Goal: Task Accomplishment & Management: Manage account settings

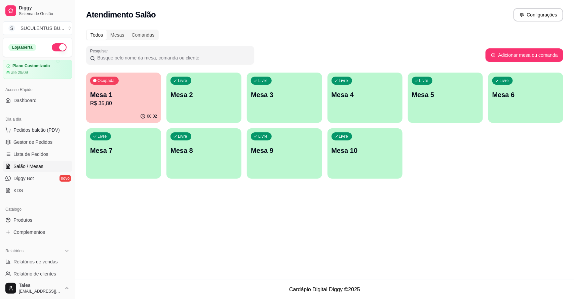
click at [140, 112] on div "00:02" at bounding box center [123, 116] width 75 height 13
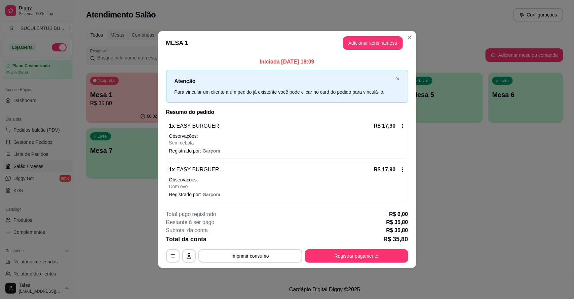
click at [399, 78] on icon "close" at bounding box center [397, 79] width 3 height 3
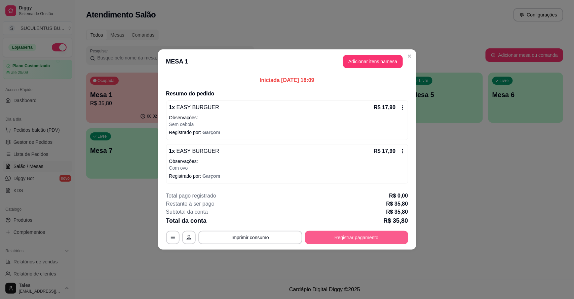
click at [338, 240] on button "Registrar pagamento" at bounding box center [356, 237] width 103 height 13
click at [178, 237] on button "button" at bounding box center [172, 238] width 13 height 13
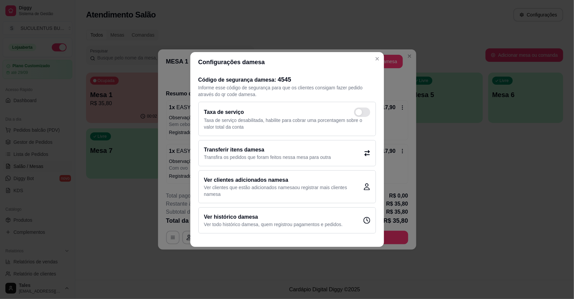
click at [249, 218] on h2 "Ver histórico da mesa" at bounding box center [273, 217] width 139 height 8
click at [359, 131] on div "Taxa de serviço Taxa de serviço desabilitada, habilite para cobrar uma porcenta…" at bounding box center [288, 119] width 178 height 34
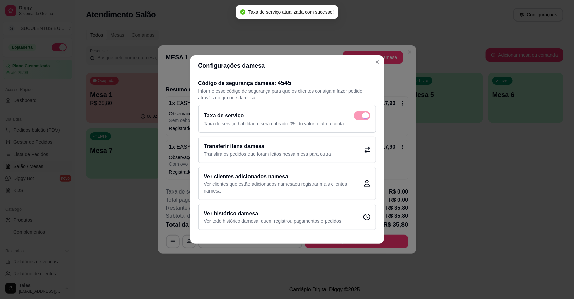
click at [364, 118] on div "Taxa de serviço" at bounding box center [287, 115] width 166 height 9
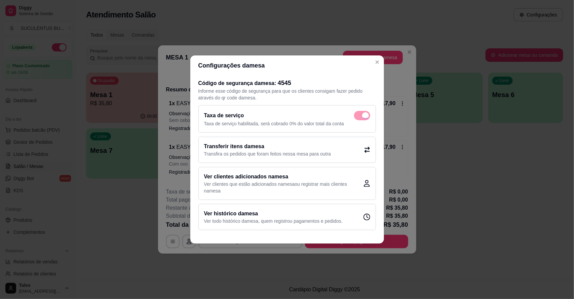
checkbox input "false"
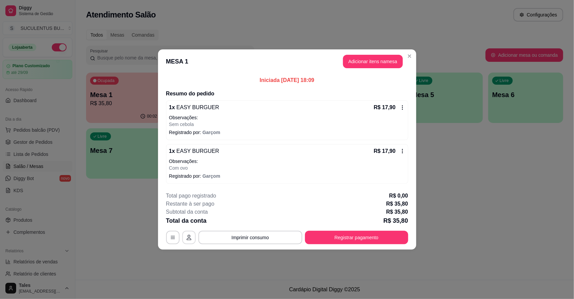
click at [190, 238] on icon "button" at bounding box center [188, 237] width 5 height 5
click at [403, 107] on icon at bounding box center [402, 108] width 1 height 4
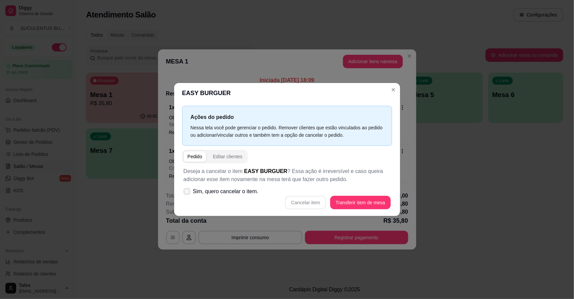
click at [187, 194] on icon at bounding box center [186, 192] width 5 height 4
click at [187, 194] on input "Sim, quero cancelar o item." at bounding box center [185, 195] width 4 height 4
checkbox input "true"
click at [310, 207] on button "Cancelar item" at bounding box center [305, 202] width 41 height 13
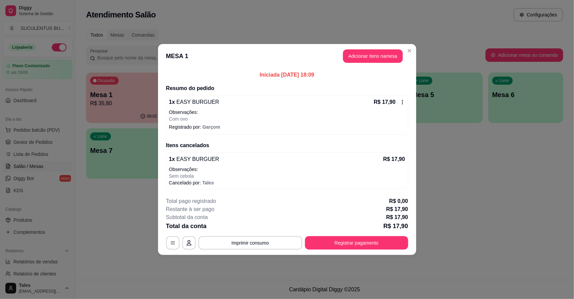
click at [401, 103] on icon at bounding box center [402, 102] width 5 height 5
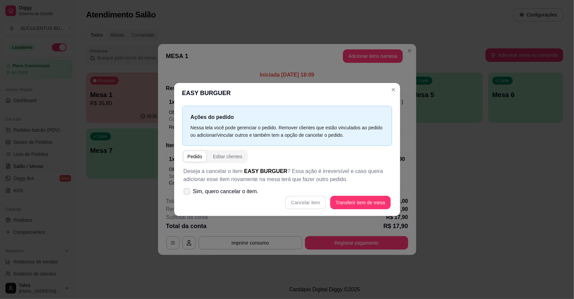
click at [187, 193] on icon at bounding box center [186, 192] width 5 height 4
click at [187, 193] on input "Sim, quero cancelar o item." at bounding box center [185, 195] width 4 height 4
checkbox input "true"
click at [305, 205] on button "Cancelar item" at bounding box center [305, 202] width 41 height 13
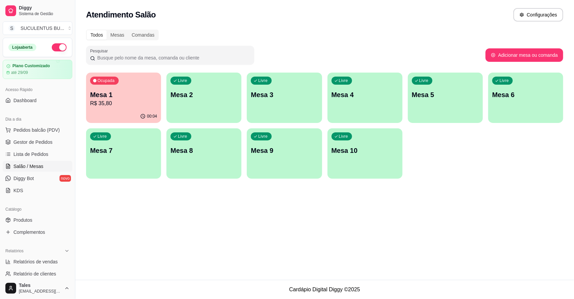
click at [125, 98] on p "Mesa 1" at bounding box center [123, 94] width 67 height 9
click at [51, 137] on link "Gestor de Pedidos" at bounding box center [38, 142] width 70 height 11
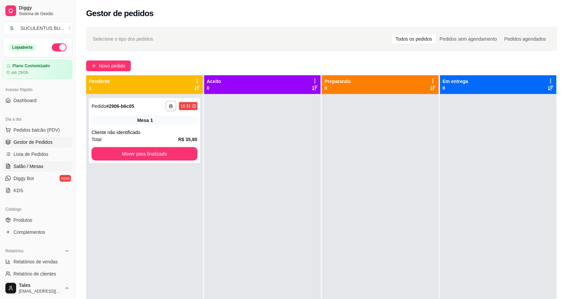
click at [36, 166] on span "Salão / Mesas" at bounding box center [28, 166] width 30 height 7
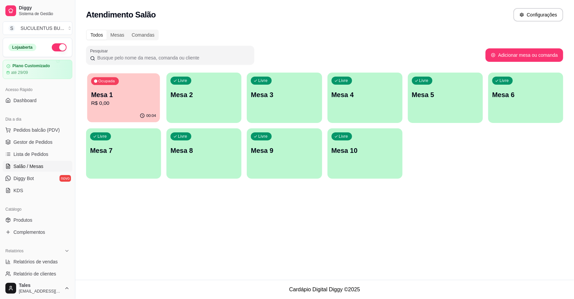
click at [142, 105] on p "R$ 0,00" at bounding box center [123, 104] width 65 height 8
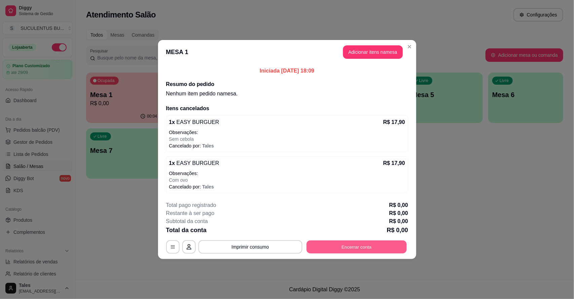
click at [335, 246] on button "Encerrar conta" at bounding box center [357, 247] width 100 height 13
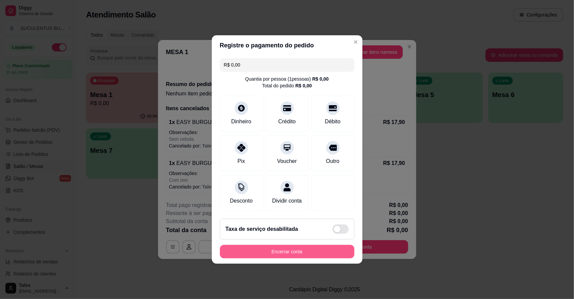
click at [296, 258] on button "Encerrar conta" at bounding box center [287, 251] width 135 height 13
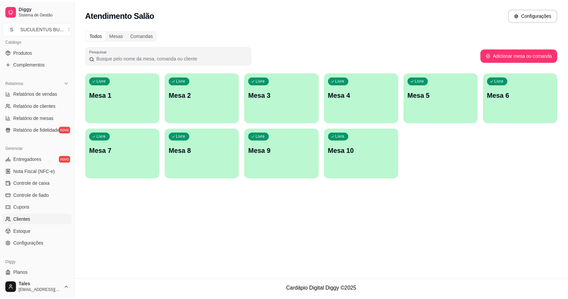
scroll to position [184, 0]
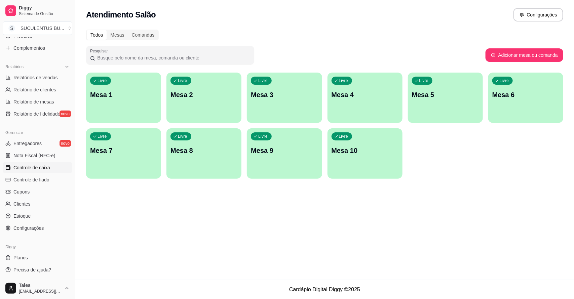
click at [47, 168] on span "Controle de caixa" at bounding box center [31, 168] width 37 height 7
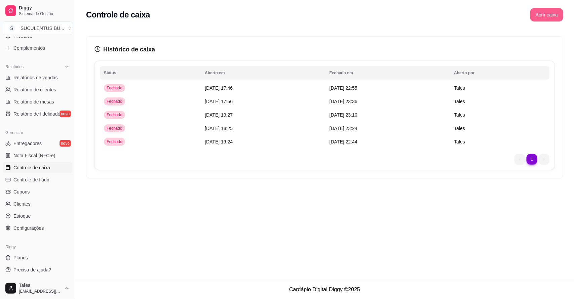
click at [549, 17] on button "Abrir caixa" at bounding box center [547, 14] width 33 height 13
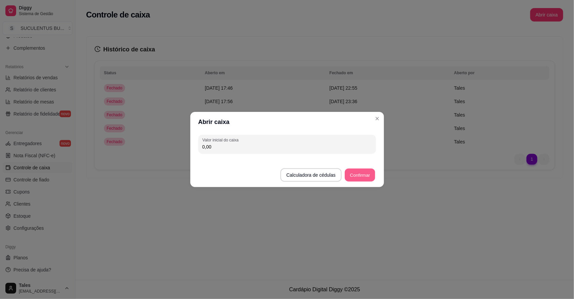
click at [363, 174] on button "Confirmar" at bounding box center [360, 175] width 31 height 13
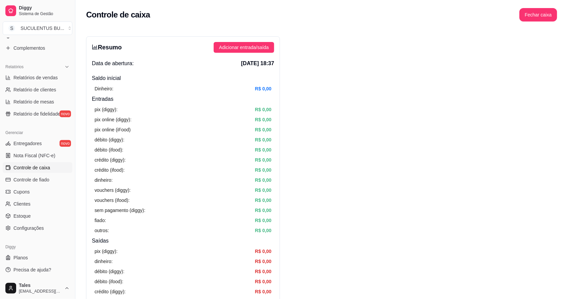
drag, startPoint x: 247, startPoint y: 49, endPoint x: 349, endPoint y: 176, distance: 162.7
drag, startPoint x: 351, startPoint y: 177, endPoint x: 484, endPoint y: 126, distance: 142.4
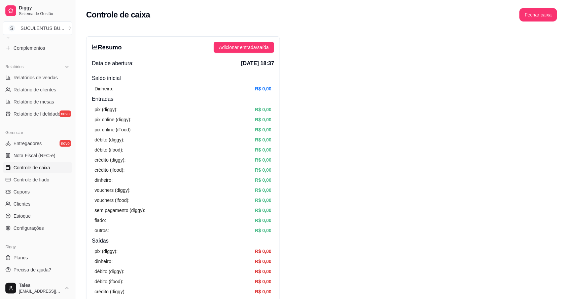
drag, startPoint x: 502, startPoint y: 256, endPoint x: 315, endPoint y: 141, distance: 220.0
click at [242, 41] on div "Resumo Adicionar entrada/saída Data de abertura: [DATE] 18:37 Saldo inícial Din…" at bounding box center [183, 214] width 194 height 356
click at [246, 43] on button "Adicionar entrada/saída" at bounding box center [244, 47] width 61 height 11
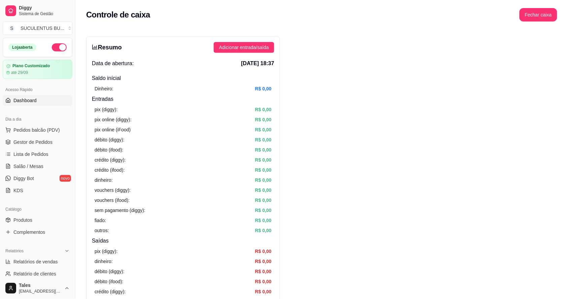
click at [41, 103] on link "Dashboard" at bounding box center [38, 100] width 70 height 11
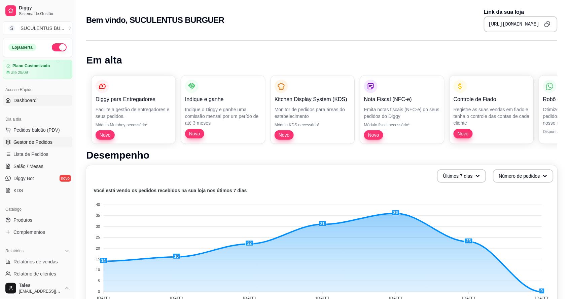
click at [8, 143] on icon at bounding box center [7, 142] width 5 height 5
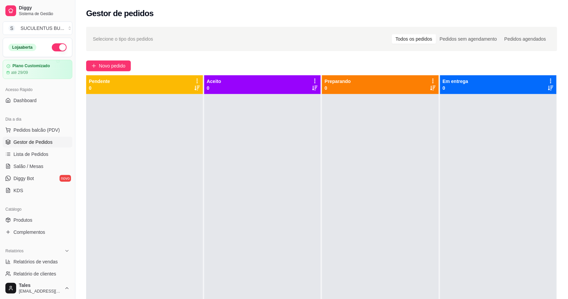
drag, startPoint x: 140, startPoint y: 164, endPoint x: 116, endPoint y: 122, distance: 47.9
click at [116, 122] on div at bounding box center [144, 243] width 117 height 299
drag, startPoint x: 246, startPoint y: 166, endPoint x: 217, endPoint y: 173, distance: 29.8
click at [217, 173] on div at bounding box center [262, 243] width 117 height 299
click at [44, 152] on span "Lista de Pedidos" at bounding box center [30, 154] width 35 height 7
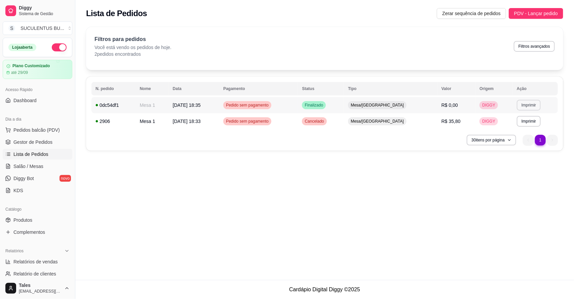
click at [526, 103] on button "Imprimir" at bounding box center [529, 105] width 24 height 11
click at [513, 144] on button "IMPRESSORA CAIXA" at bounding box center [512, 141] width 53 height 10
click at [512, 141] on button "30 itens por página" at bounding box center [492, 140] width 48 height 10
click at [512, 137] on button "30 itens por página" at bounding box center [492, 140] width 48 height 10
click at [530, 105] on button "Imprimir" at bounding box center [529, 105] width 24 height 11
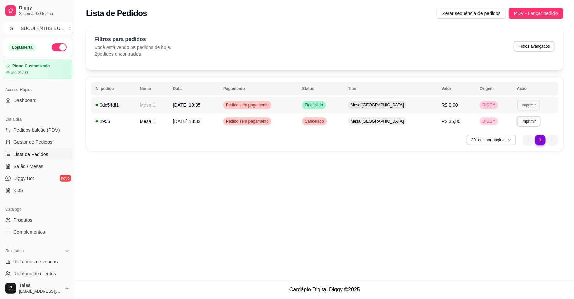
click at [527, 144] on button "IMPRESSORA CAIXA" at bounding box center [512, 142] width 54 height 10
click at [529, 105] on button "Imprimir" at bounding box center [529, 105] width 24 height 11
click at [511, 129] on button "IMPRESSORA COZINHA" at bounding box center [512, 128] width 56 height 11
click at [529, 104] on button "Imprimir" at bounding box center [529, 105] width 24 height 11
click at [513, 173] on div "**********" at bounding box center [324, 140] width 499 height 280
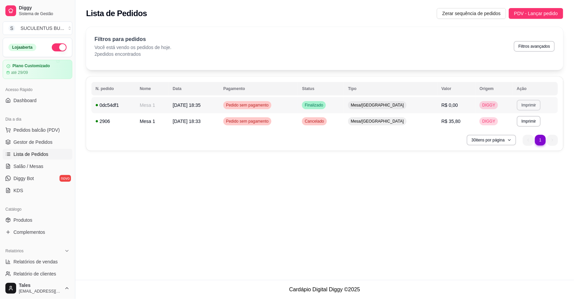
click at [531, 105] on button "Imprimir" at bounding box center [529, 105] width 24 height 11
click at [524, 140] on button "IMPRESSORA CAIXA" at bounding box center [512, 142] width 56 height 11
click at [529, 106] on button "Imprimir" at bounding box center [529, 105] width 23 height 10
click at [522, 145] on button "IMPRESSORA CAIXA" at bounding box center [512, 142] width 56 height 11
click at [463, 181] on div "**********" at bounding box center [324, 140] width 499 height 280
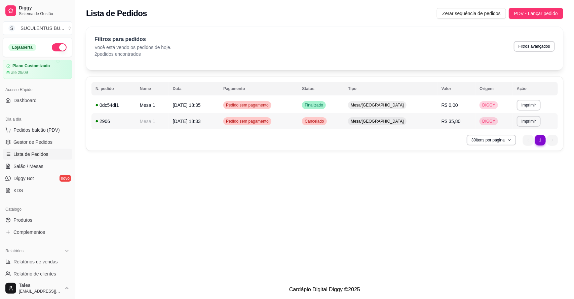
click at [522, 123] on button "Imprimir" at bounding box center [529, 121] width 24 height 11
click at [522, 148] on button "IMPRESSORA COZINHA" at bounding box center [512, 145] width 56 height 11
click at [529, 123] on button "Imprimir" at bounding box center [529, 121] width 23 height 10
click at [519, 161] on button "IMPRESSORA CAIXA" at bounding box center [512, 158] width 54 height 10
drag, startPoint x: 457, startPoint y: 140, endPoint x: 520, endPoint y: 189, distance: 80.1
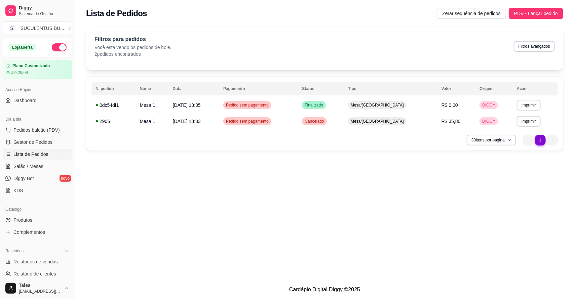
click at [520, 189] on div "**********" at bounding box center [324, 140] width 499 height 280
click at [268, 186] on div "**********" at bounding box center [324, 140] width 499 height 280
click at [524, 125] on button "Imprimir" at bounding box center [529, 121] width 24 height 11
click at [519, 161] on button "IMPRESSORA CAIXA" at bounding box center [512, 158] width 56 height 11
click at [372, 221] on div "**********" at bounding box center [324, 140] width 499 height 280
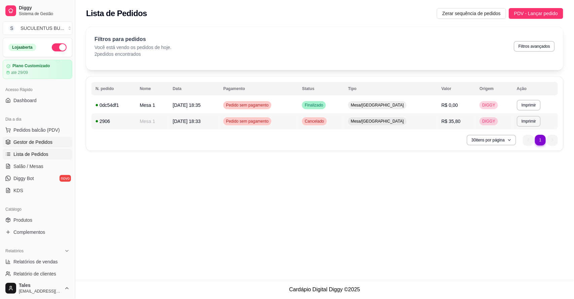
click at [34, 140] on span "Gestor de Pedidos" at bounding box center [32, 142] width 39 height 7
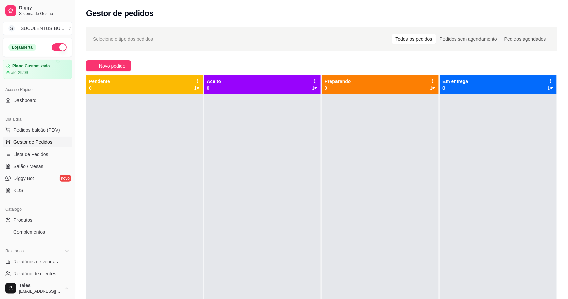
drag, startPoint x: 31, startPoint y: 132, endPoint x: 70, endPoint y: 38, distance: 101.4
drag, startPoint x: 70, startPoint y: 38, endPoint x: 337, endPoint y: 171, distance: 298.6
click at [337, 171] on div at bounding box center [380, 243] width 117 height 299
click at [129, 165] on div at bounding box center [144, 243] width 117 height 299
click at [33, 152] on span "Lista de Pedidos" at bounding box center [30, 154] width 35 height 7
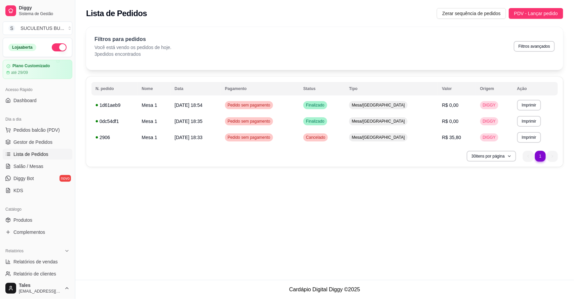
click at [252, 297] on footer "Cardápio Digital Diggy © 2025" at bounding box center [324, 289] width 499 height 19
click at [41, 134] on span "Pedidos balcão (PDV)" at bounding box center [36, 130] width 46 height 7
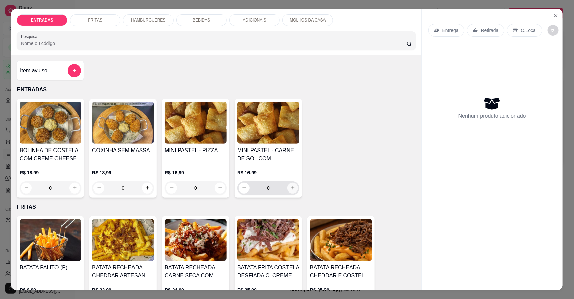
click at [290, 187] on icon "increase-product-quantity" at bounding box center [292, 188] width 5 height 5
type input "1"
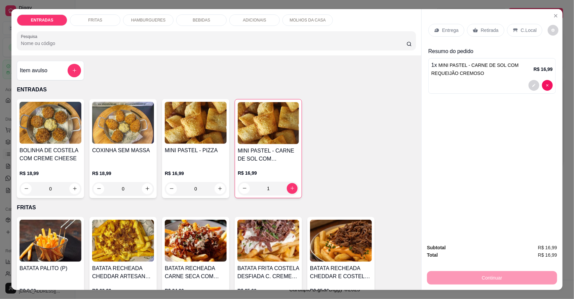
click at [446, 28] on p "Entrega" at bounding box center [451, 30] width 16 height 7
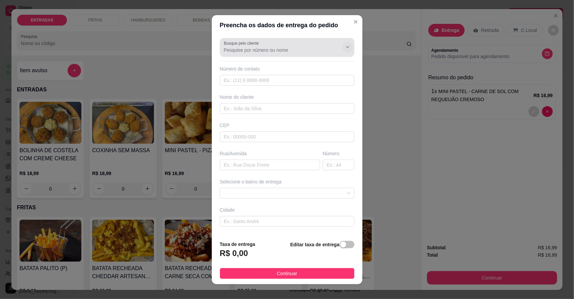
click at [345, 46] on icon "Show suggestions" at bounding box center [347, 46] width 5 height 5
type input "la"
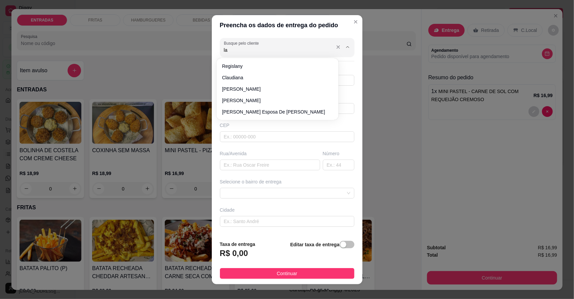
click at [315, 51] on input "la" at bounding box center [278, 50] width 108 height 7
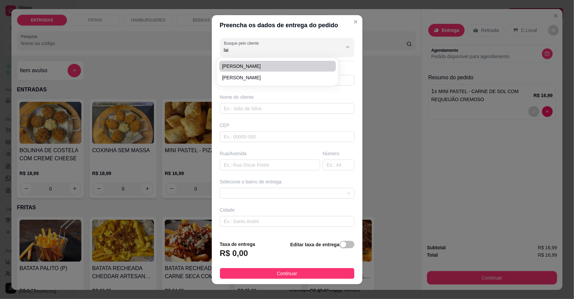
click at [257, 65] on span "[PERSON_NAME]" at bounding box center [274, 66] width 105 height 7
type input "[PERSON_NAME]"
type input "8893235474"
type input "[PERSON_NAME]"
type input "Cerra de salitre"
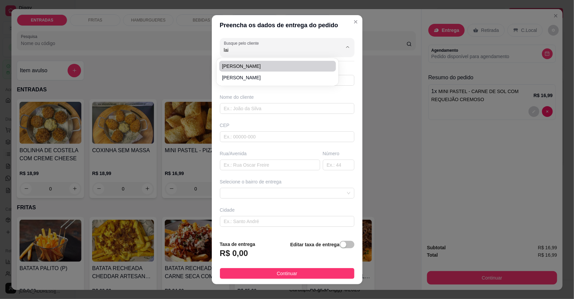
type input "32"
type input "Salitre"
type input "Portão vermelho"
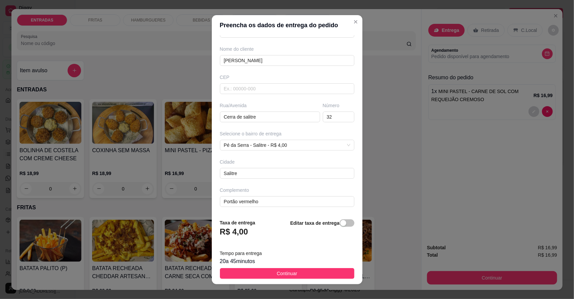
scroll to position [7, 0]
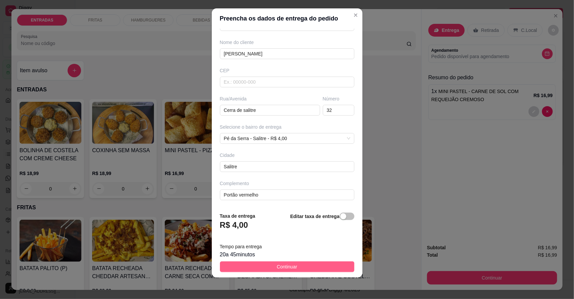
click at [298, 263] on button "Continuar" at bounding box center [287, 267] width 135 height 11
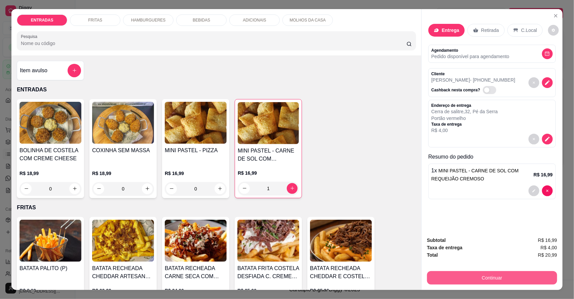
click at [465, 278] on button "Continuar" at bounding box center [492, 278] width 130 height 13
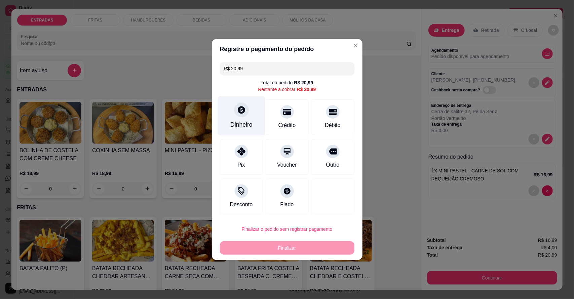
click at [248, 109] on div at bounding box center [241, 110] width 15 height 15
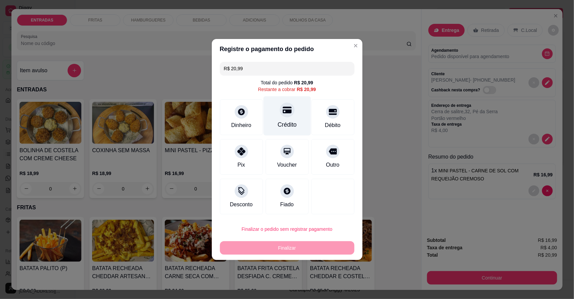
click at [291, 123] on div "Crédito" at bounding box center [287, 124] width 19 height 9
type input "R$ 0,00"
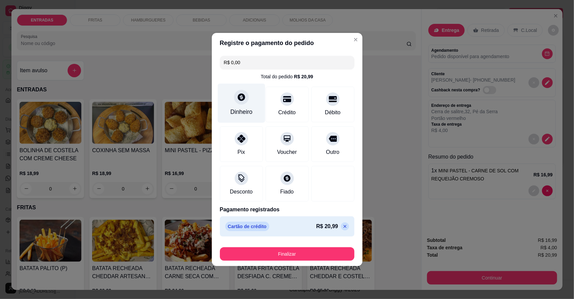
click at [253, 105] on div "Dinheiro" at bounding box center [241, 103] width 47 height 39
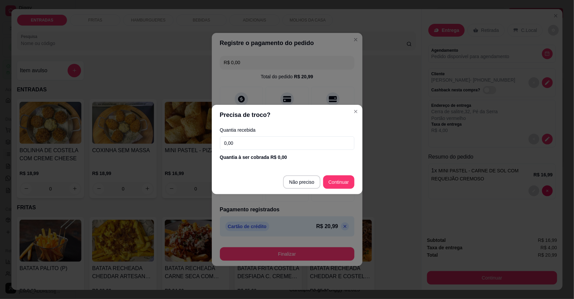
click at [308, 143] on input "0,00" at bounding box center [287, 143] width 135 height 13
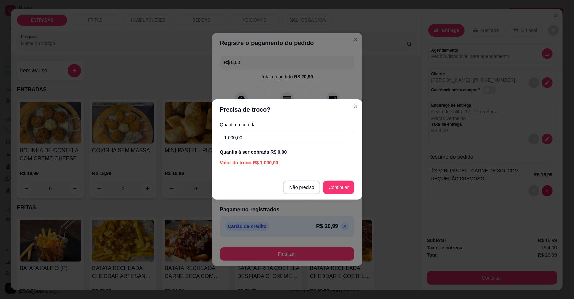
type input "100,00"
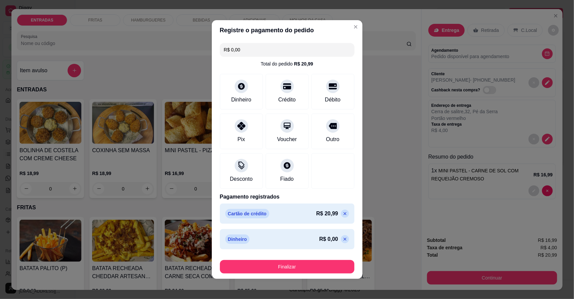
click at [327, 241] on p "R$ 0,00" at bounding box center [328, 240] width 19 height 8
click at [329, 241] on div "R$ 0,00" at bounding box center [334, 240] width 30 height 8
click at [343, 214] on icon at bounding box center [345, 213] width 5 height 5
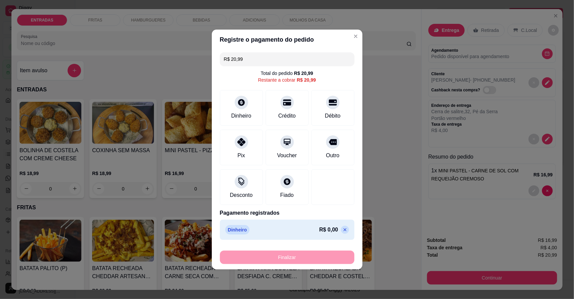
click at [343, 231] on icon at bounding box center [345, 229] width 5 height 5
type input "R$ 0,00"
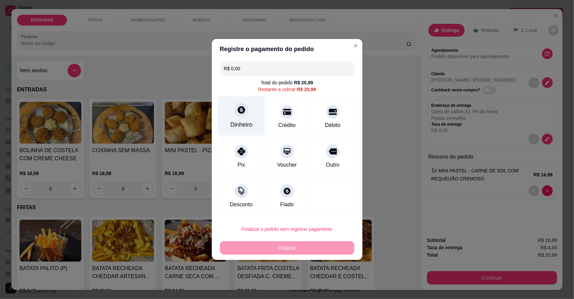
click at [249, 114] on div "Dinheiro" at bounding box center [241, 116] width 47 height 39
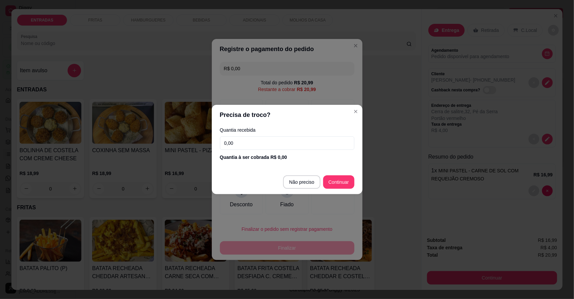
click at [261, 140] on input "0,00" at bounding box center [287, 143] width 135 height 13
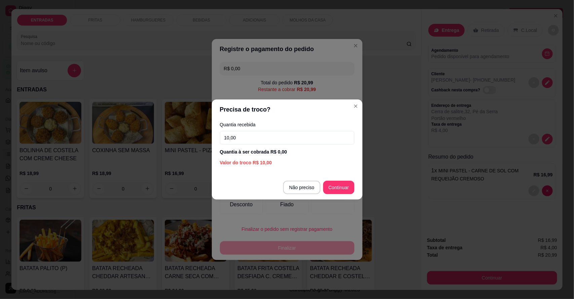
type input "100,00"
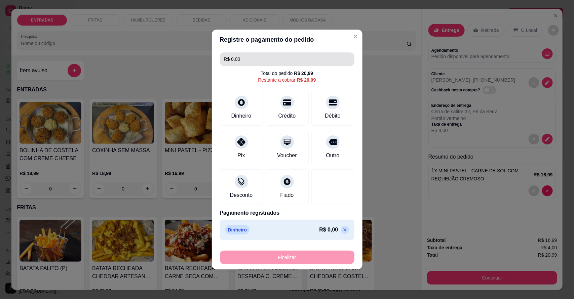
click at [241, 56] on input "R$ 0,00" at bounding box center [287, 58] width 127 height 13
type input "R$ 100,00"
click at [304, 233] on div "Dinheiro R$ 0,00" at bounding box center [287, 229] width 124 height 9
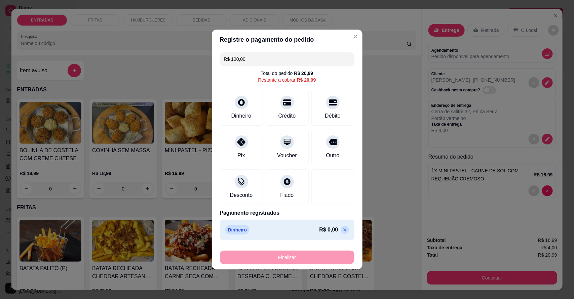
click at [304, 233] on div "Dinheiro R$ 0,00" at bounding box center [287, 229] width 124 height 9
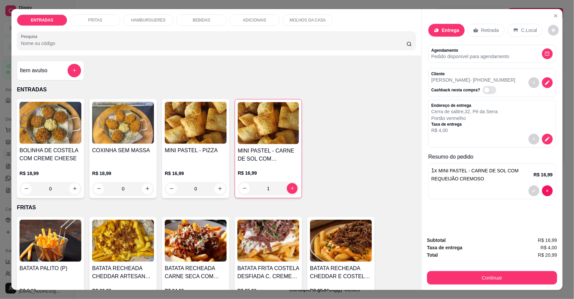
drag, startPoint x: 524, startPoint y: 31, endPoint x: 329, endPoint y: 73, distance: 199.3
click at [327, 76] on div "Item avulso ENTRADAS BOLINHA DE COSTELA COM CREME CHEESE R$ 18,99 0 COXINHA SEM…" at bounding box center [216, 173] width 410 height 235
click at [445, 31] on p "Entrega" at bounding box center [450, 30] width 17 height 7
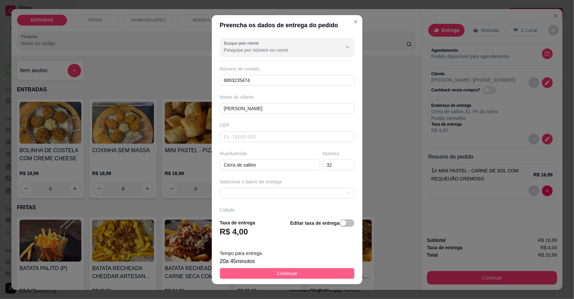
click at [294, 274] on button "Continuar" at bounding box center [287, 274] width 135 height 11
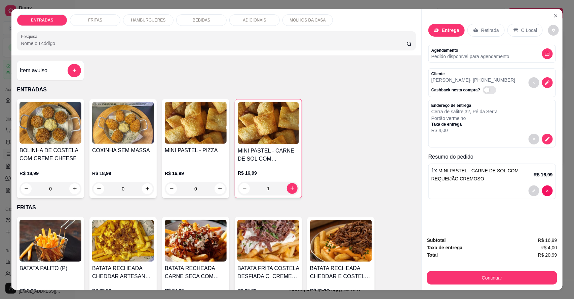
click at [454, 25] on div "Entrega" at bounding box center [447, 30] width 36 height 13
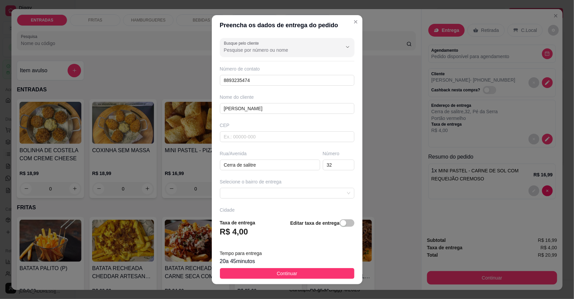
click at [277, 266] on footer "Taxa de entrega R$ 4,00 Editar taxa de entrega Tempo para entrega 20 a 45 minut…" at bounding box center [287, 249] width 151 height 71
click at [322, 197] on span at bounding box center [287, 193] width 127 height 10
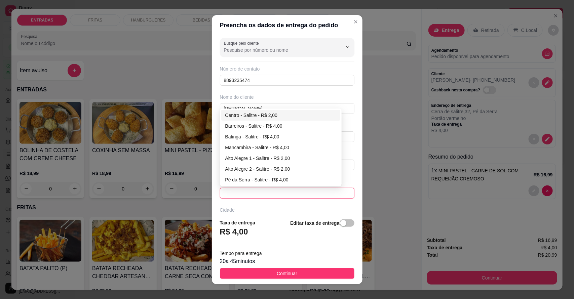
click at [265, 116] on div "Centro - Salitre - R$ 2,00" at bounding box center [280, 115] width 111 height 7
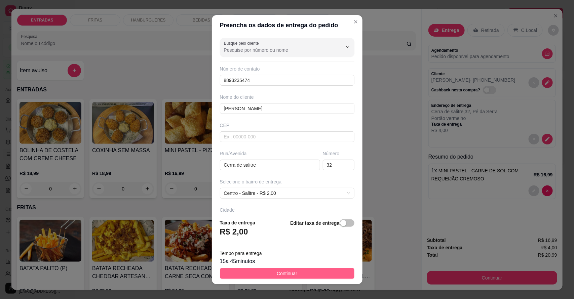
click at [273, 269] on button "Continuar" at bounding box center [287, 274] width 135 height 11
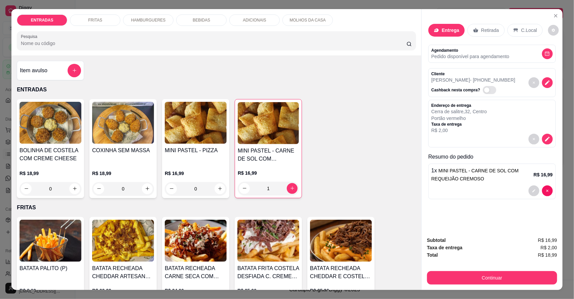
click at [434, 29] on icon at bounding box center [436, 30] width 5 height 5
click at [451, 29] on p "Entrega" at bounding box center [450, 30] width 17 height 7
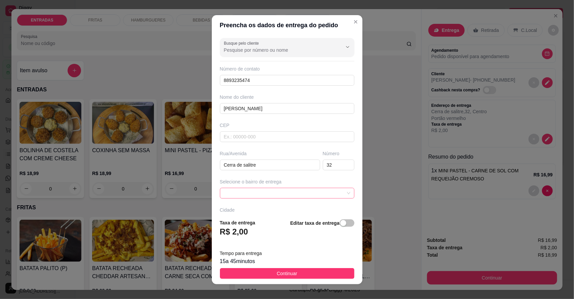
click at [271, 194] on span at bounding box center [287, 193] width 127 height 10
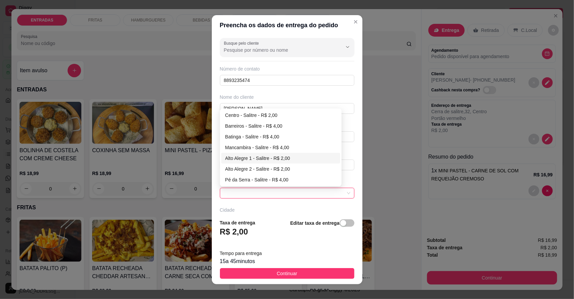
click at [271, 155] on div "Alto Alegre 1 - Salitre - R$ 2,00" at bounding box center [280, 158] width 119 height 11
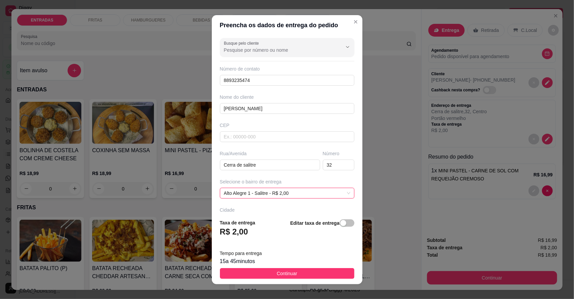
click at [261, 274] on button "Continuar" at bounding box center [287, 274] width 135 height 11
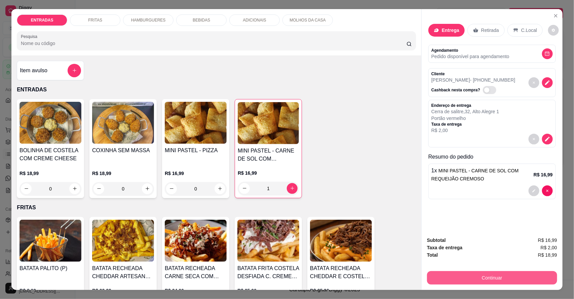
click at [454, 280] on button "Continuar" at bounding box center [492, 278] width 130 height 13
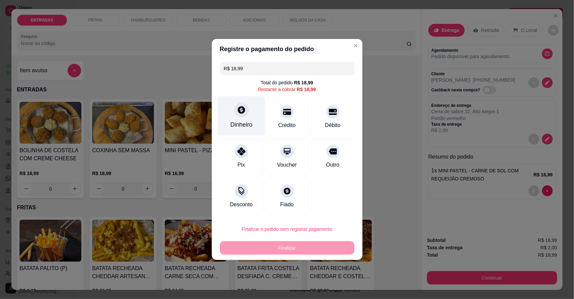
click at [234, 120] on div "Dinheiro" at bounding box center [242, 124] width 22 height 9
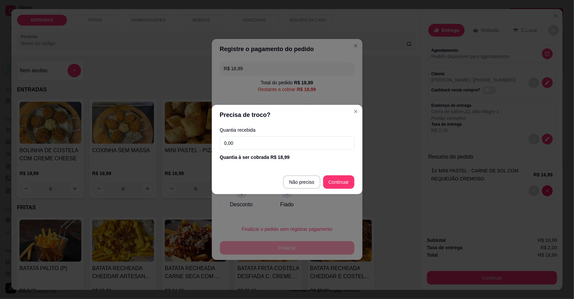
click at [266, 145] on input "0,00" at bounding box center [287, 143] width 135 height 13
type input "100,00"
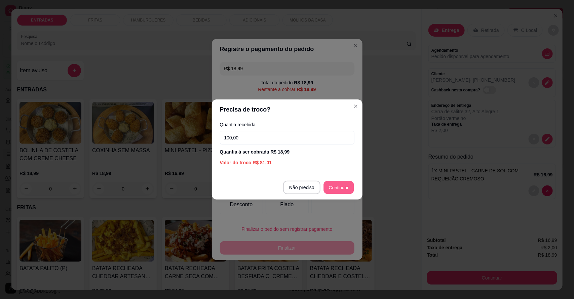
type input "R$ 0,00"
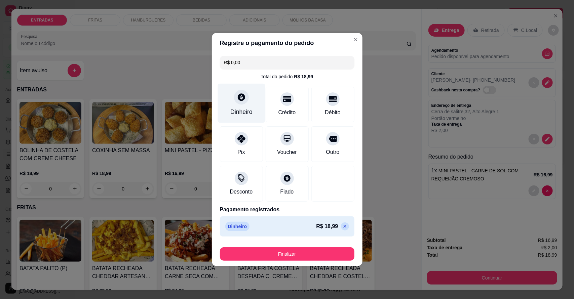
drag, startPoint x: 329, startPoint y: 192, endPoint x: 238, endPoint y: 112, distance: 121.1
click at [238, 112] on div "Dinheiro" at bounding box center [242, 112] width 22 height 9
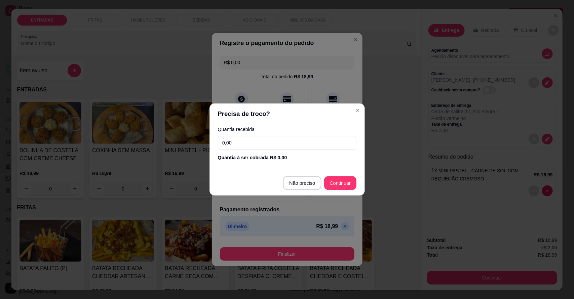
click at [238, 112] on header "Precisa de troco?" at bounding box center [287, 114] width 155 height 21
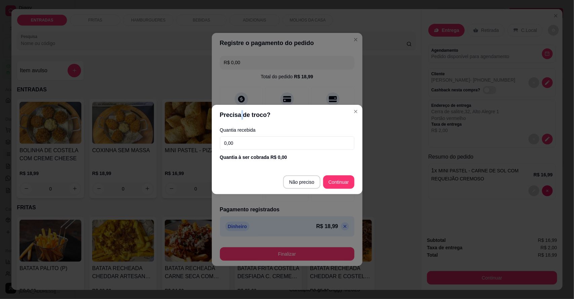
click at [276, 140] on input "0,00" at bounding box center [287, 143] width 135 height 13
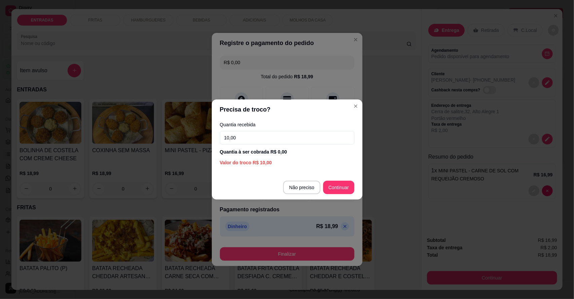
type input "100,00"
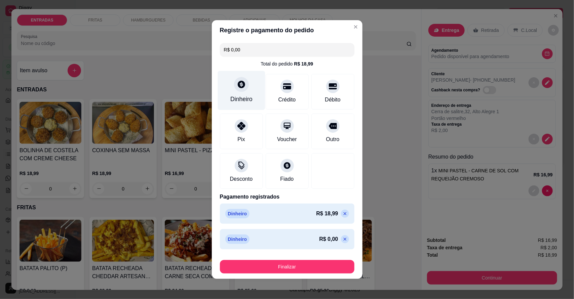
click at [251, 82] on div "Dinheiro" at bounding box center [241, 90] width 47 height 39
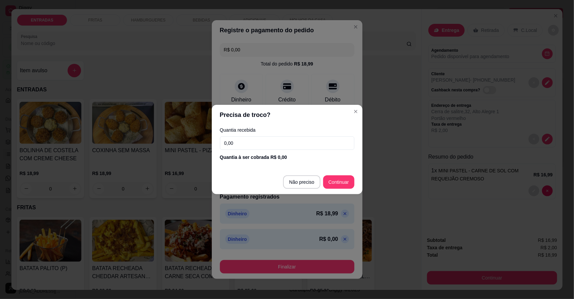
click at [264, 142] on input "0,00" at bounding box center [287, 143] width 135 height 13
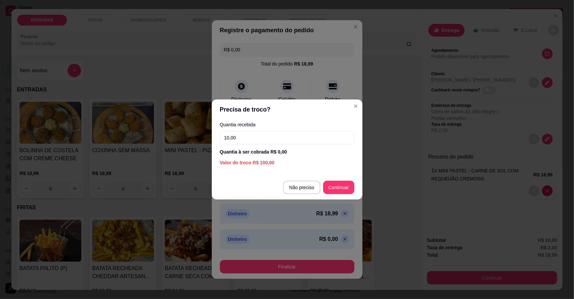
type input "100,00"
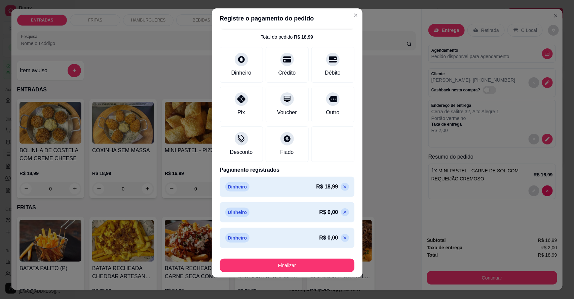
scroll to position [0, 0]
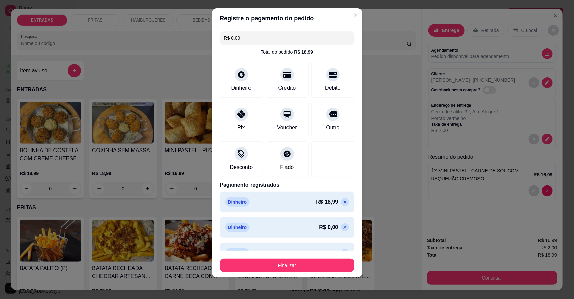
click at [344, 227] on icon at bounding box center [345, 227] width 3 height 3
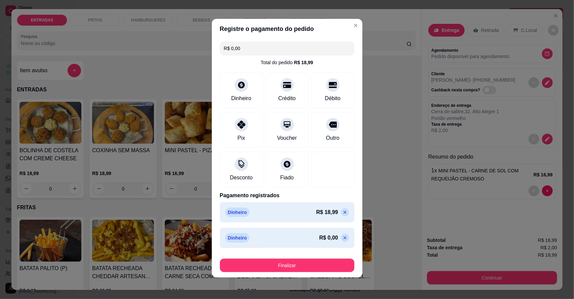
scroll to position [2, 0]
click at [343, 236] on icon at bounding box center [345, 238] width 5 height 5
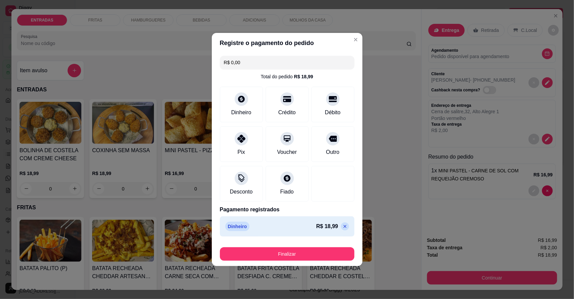
scroll to position [0, 0]
click at [343, 227] on icon at bounding box center [345, 226] width 5 height 5
type input "R$ 18,99"
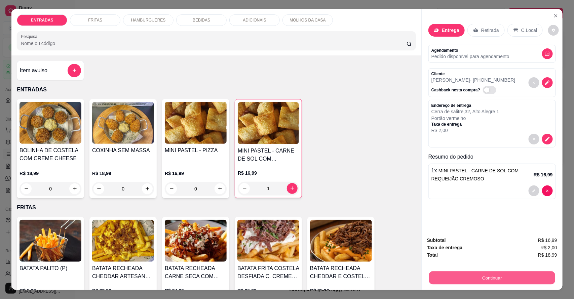
click at [445, 278] on button "Continuar" at bounding box center [492, 278] width 126 height 13
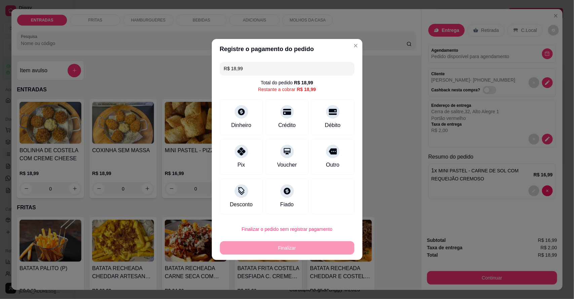
drag, startPoint x: 445, startPoint y: 278, endPoint x: 265, endPoint y: 221, distance: 188.5
click at [265, 221] on footer "Finalizar o pedido sem registrar pagamento Finalizar" at bounding box center [287, 238] width 151 height 43
click at [248, 117] on div "Dinheiro" at bounding box center [241, 116] width 47 height 39
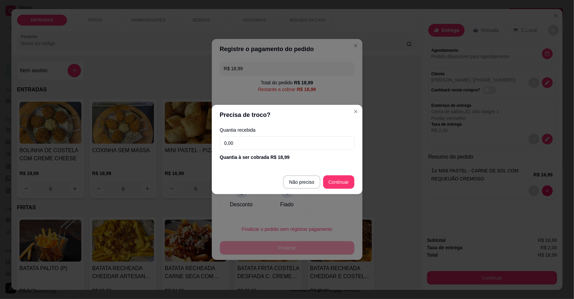
click at [251, 142] on input "0,00" at bounding box center [287, 143] width 135 height 13
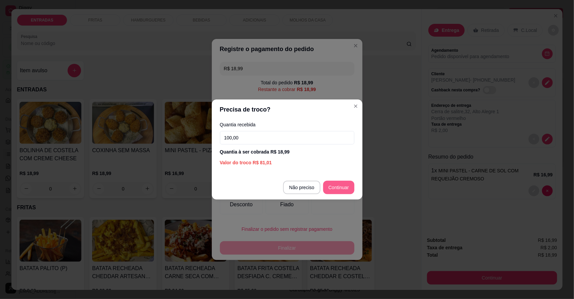
type input "100,00"
type input "R$ 0,00"
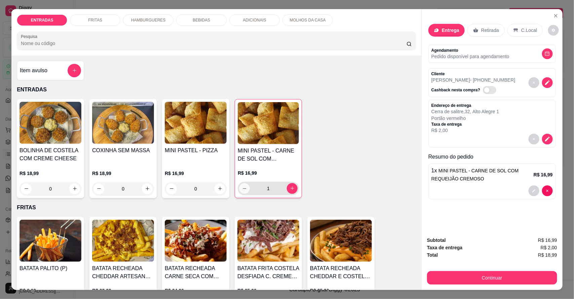
click at [243, 187] on icon "decrease-product-quantity" at bounding box center [244, 188] width 5 height 5
type input "0"
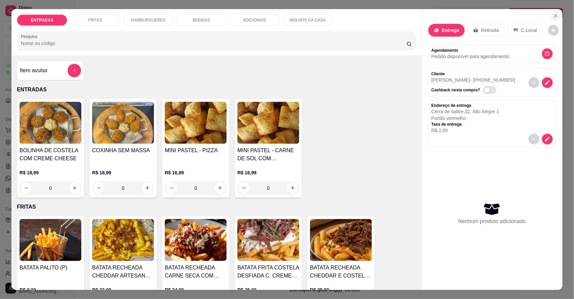
click at [554, 15] on icon "Close" at bounding box center [556, 15] width 5 height 5
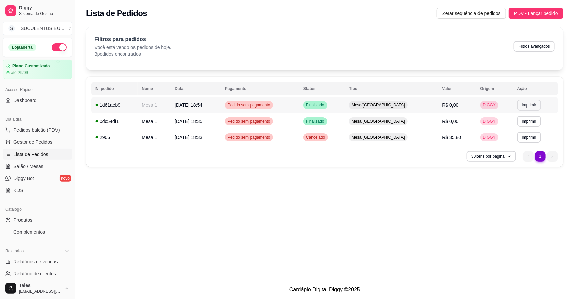
click at [526, 101] on button "Imprimir" at bounding box center [530, 105] width 24 height 11
click at [520, 140] on button "IMPRESSORA CAIXA" at bounding box center [512, 142] width 54 height 10
click at [528, 123] on button "Imprimir" at bounding box center [529, 121] width 23 height 10
click at [528, 160] on button "IMPRESSORA CAIXA" at bounding box center [512, 157] width 53 height 10
click at [520, 137] on button "Imprimir" at bounding box center [529, 137] width 23 height 10
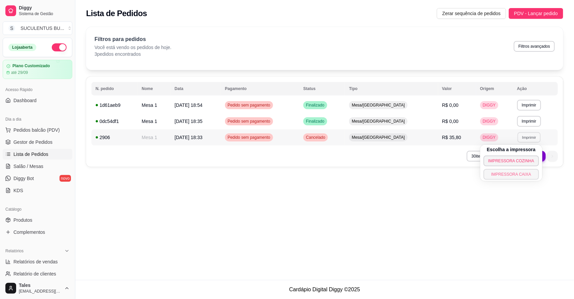
click at [522, 174] on button "IMPRESSORA CAIXA" at bounding box center [512, 174] width 56 height 11
click at [529, 171] on div "**********" at bounding box center [324, 99] width 499 height 152
drag, startPoint x: 529, startPoint y: 171, endPoint x: 297, endPoint y: 216, distance: 236.3
click at [297, 218] on div "Lista de Pedidos Zerar sequência de pedidos PDV - Lançar pedido Filtros para pe…" at bounding box center [324, 140] width 499 height 280
click at [45, 146] on span "Gestor de Pedidos" at bounding box center [32, 142] width 39 height 7
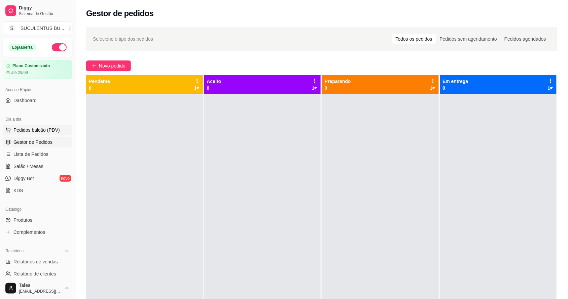
click at [57, 132] on span "Pedidos balcão (PDV)" at bounding box center [36, 130] width 46 height 7
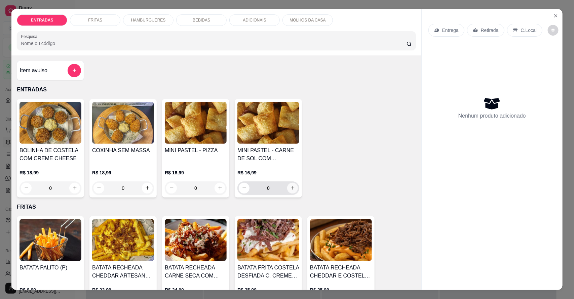
click at [293, 189] on button "increase-product-quantity" at bounding box center [292, 188] width 11 height 11
type input "1"
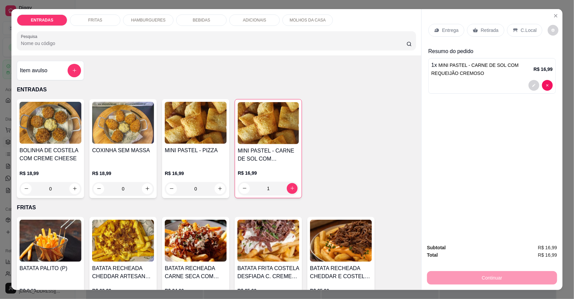
scroll to position [294, 0]
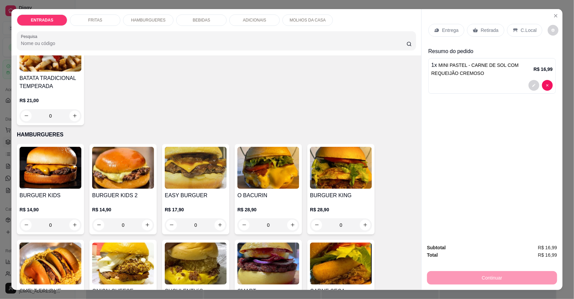
click at [298, 17] on div "MOLHOS DA CASA" at bounding box center [308, 19] width 50 height 11
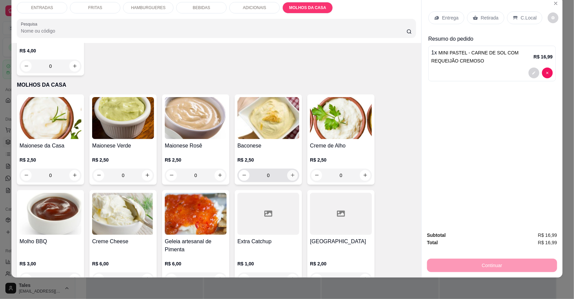
click at [290, 173] on icon "increase-product-quantity" at bounding box center [292, 175] width 5 height 5
type input "1"
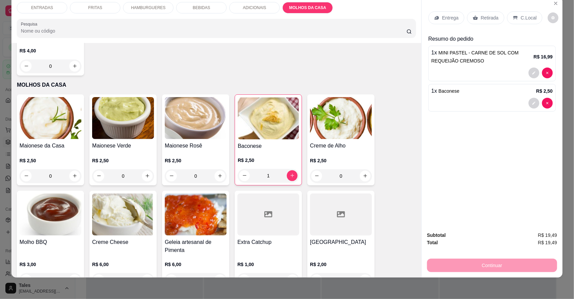
click at [470, 267] on div "Continuar" at bounding box center [492, 264] width 130 height 15
click at [449, 20] on p "Entrega" at bounding box center [451, 17] width 16 height 7
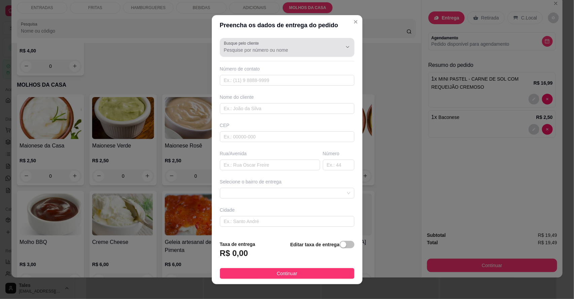
click at [277, 54] on div "Busque pelo cliente" at bounding box center [287, 47] width 135 height 19
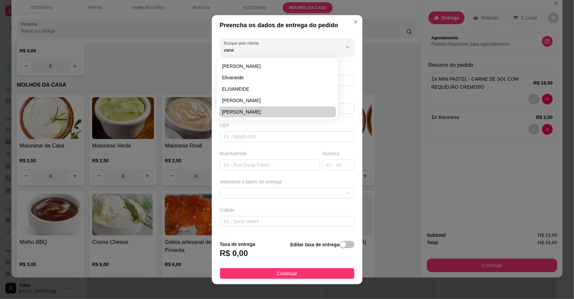
click at [279, 113] on span "[PERSON_NAME]" at bounding box center [274, 112] width 105 height 7
type input "[PERSON_NAME]"
type input "89981253657"
type input "[PERSON_NAME]"
type input "Apartamento em cima da loja Jacknelly modas"
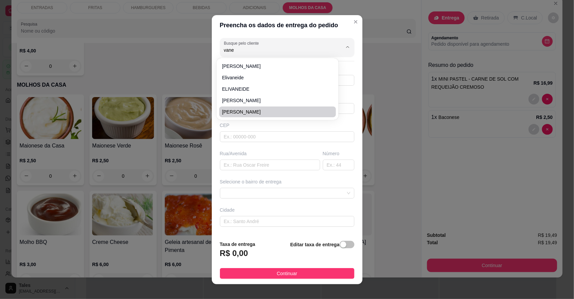
type input "sn"
type input "Salitre"
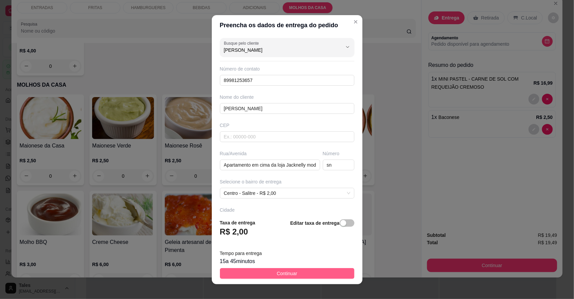
type input "[PERSON_NAME]"
click at [298, 274] on button "Continuar" at bounding box center [287, 274] width 135 height 11
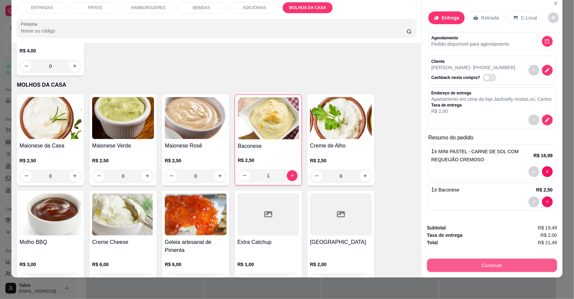
click at [465, 260] on button "Continuar" at bounding box center [492, 265] width 130 height 13
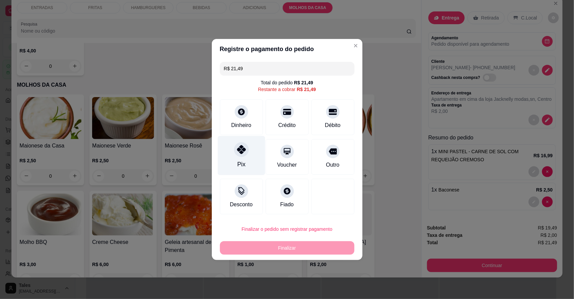
click at [242, 158] on div "Pix" at bounding box center [241, 155] width 47 height 39
type input "R$ 0,00"
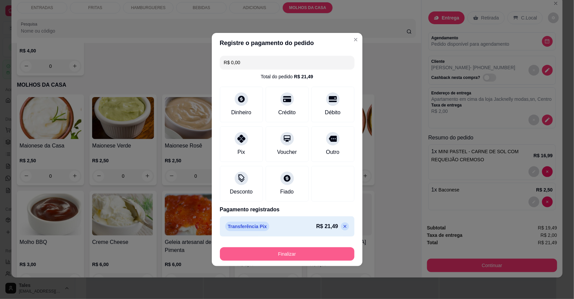
click at [304, 251] on button "Finalizar" at bounding box center [287, 254] width 135 height 13
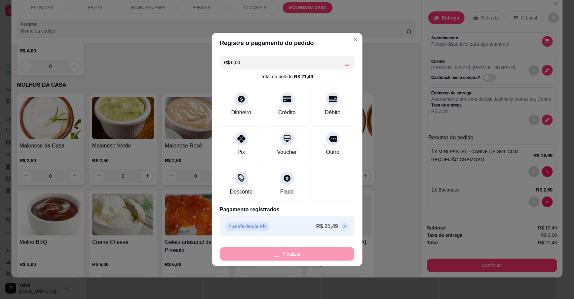
type input "0"
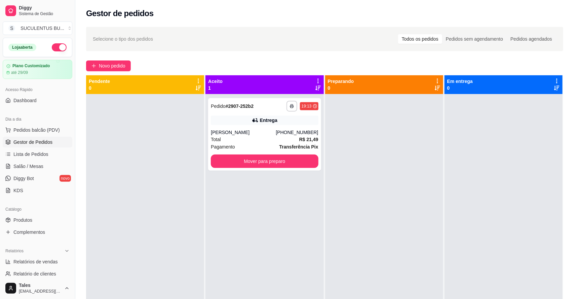
click at [295, 56] on div "**********" at bounding box center [324, 203] width 499 height 360
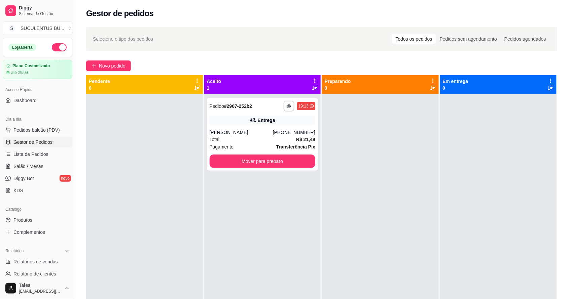
click at [314, 87] on icon at bounding box center [314, 87] width 5 height 5
click at [312, 80] on icon at bounding box center [315, 81] width 6 height 6
click at [310, 123] on div "Entrega" at bounding box center [263, 120] width 106 height 9
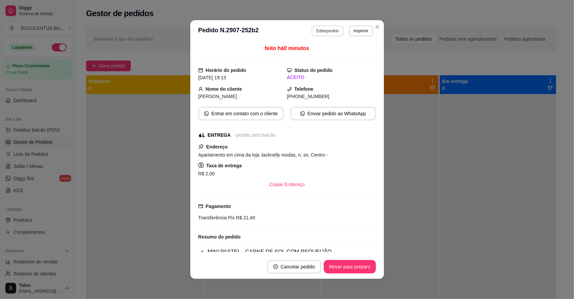
click at [330, 32] on button "Editar pedido" at bounding box center [328, 31] width 32 height 11
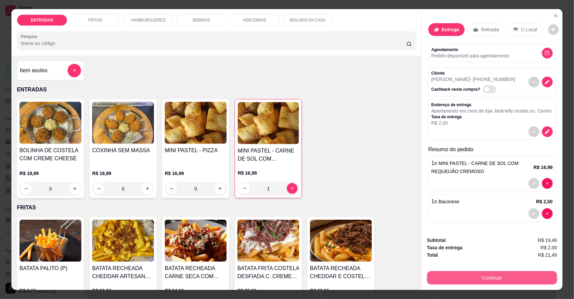
click at [468, 275] on button "Continuar" at bounding box center [492, 278] width 130 height 13
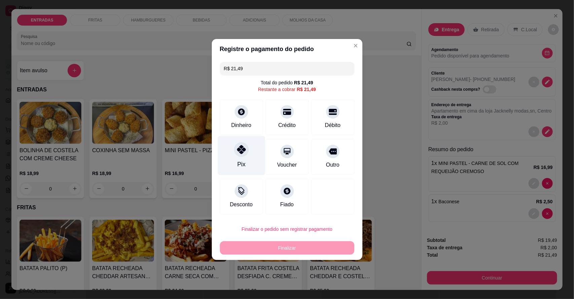
click at [251, 152] on div "Pix" at bounding box center [241, 155] width 47 height 39
type input "R$ 0,00"
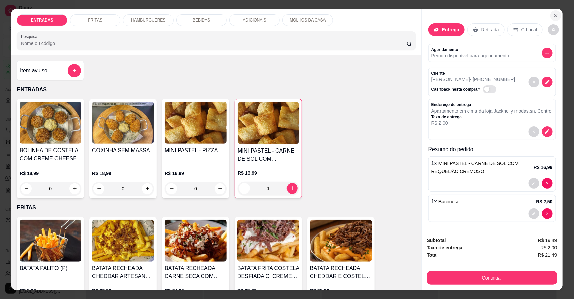
click at [555, 14] on icon "Close" at bounding box center [556, 15] width 5 height 5
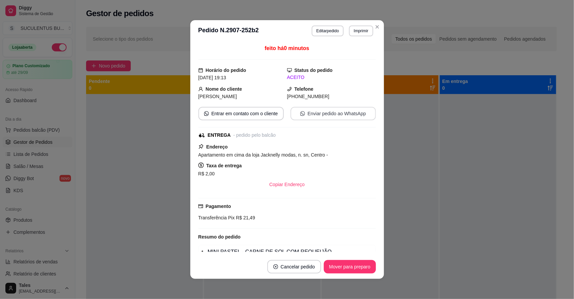
click at [329, 115] on button "Enviar pedido ao WhatsApp" at bounding box center [333, 113] width 85 height 13
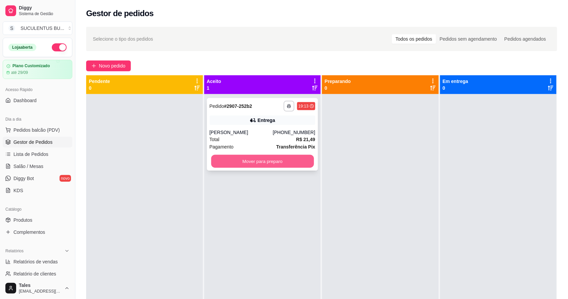
click at [277, 162] on button "Mover para preparo" at bounding box center [262, 161] width 103 height 13
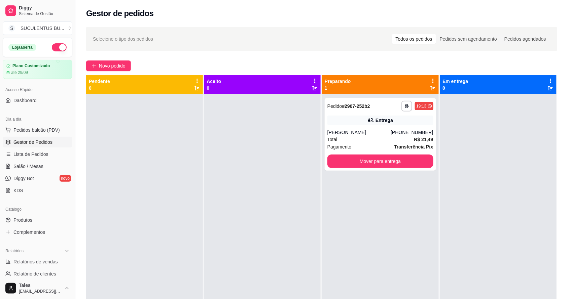
drag, startPoint x: 464, startPoint y: 112, endPoint x: 210, endPoint y: 142, distance: 255.2
click at [210, 142] on div at bounding box center [262, 243] width 117 height 299
click at [284, 58] on div "**********" at bounding box center [321, 203] width 493 height 360
click at [292, 140] on div at bounding box center [262, 243] width 117 height 299
click at [291, 58] on div "**********" at bounding box center [321, 203] width 493 height 360
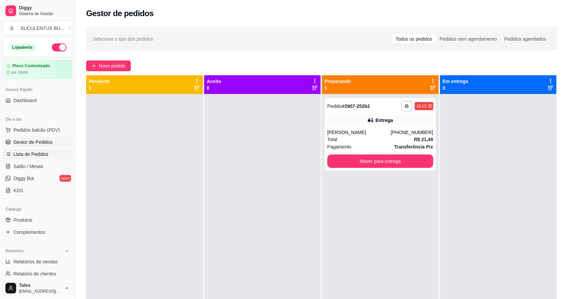
click at [41, 152] on span "Lista de Pedidos" at bounding box center [30, 154] width 35 height 7
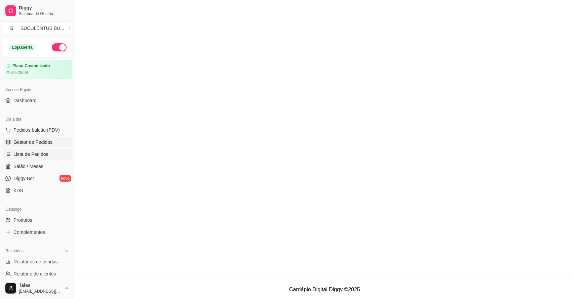
click at [50, 144] on span "Gestor de Pedidos" at bounding box center [32, 142] width 39 height 7
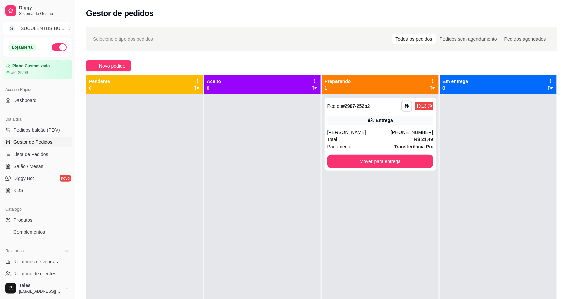
click at [334, 211] on div "**********" at bounding box center [380, 243] width 117 height 299
click at [537, 164] on div at bounding box center [498, 243] width 117 height 299
click at [401, 157] on button "Mover para entrega" at bounding box center [380, 161] width 106 height 13
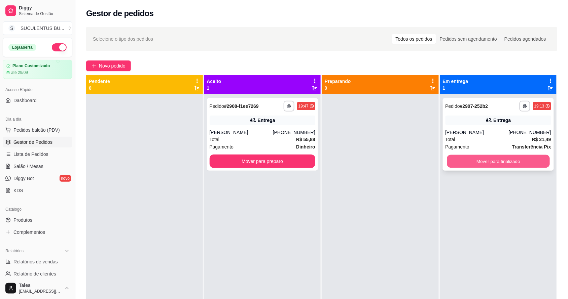
click at [512, 160] on button "Mover para finalizado" at bounding box center [498, 161] width 103 height 13
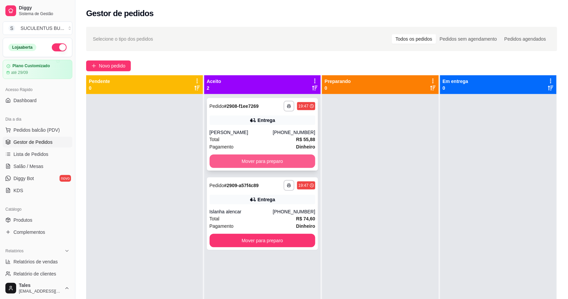
click at [278, 162] on button "Mover para preparo" at bounding box center [263, 161] width 106 height 13
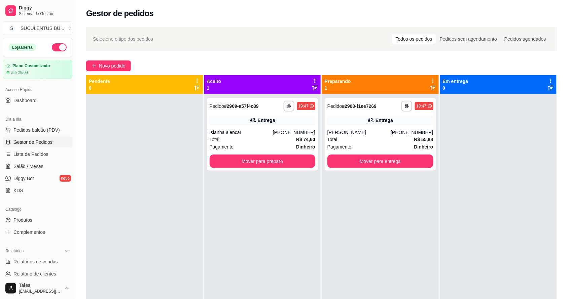
click at [430, 80] on icon at bounding box center [433, 81] width 6 height 6
click at [391, 135] on div "[PERSON_NAME]" at bounding box center [358, 132] width 63 height 7
click at [263, 155] on button "Mover para preparo" at bounding box center [263, 161] width 106 height 13
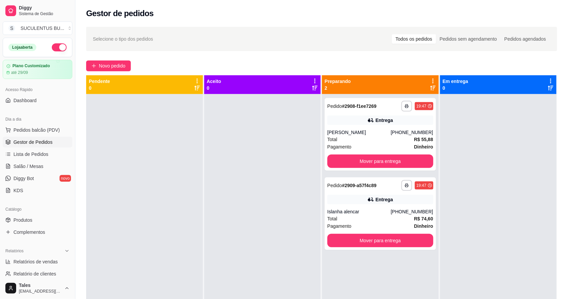
click at [456, 142] on div at bounding box center [498, 243] width 117 height 299
click at [429, 70] on div "Novo pedido" at bounding box center [321, 66] width 471 height 11
click at [431, 68] on div "Novo pedido" at bounding box center [321, 66] width 471 height 11
click at [432, 79] on icon at bounding box center [432, 81] width 1 height 5
drag, startPoint x: 490, startPoint y: 172, endPoint x: 487, endPoint y: 172, distance: 3.7
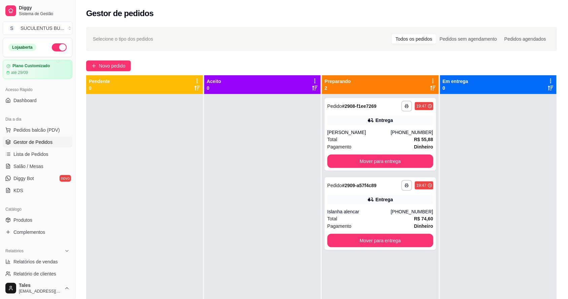
click at [491, 172] on div at bounding box center [498, 243] width 117 height 299
click at [381, 136] on div "[PERSON_NAME]" at bounding box center [358, 132] width 63 height 7
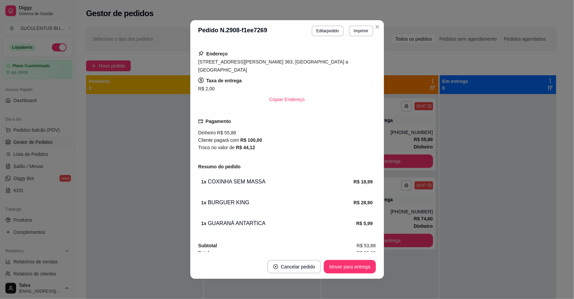
click at [319, 144] on div "Troco no valor de R$ 44,12" at bounding box center [288, 147] width 178 height 7
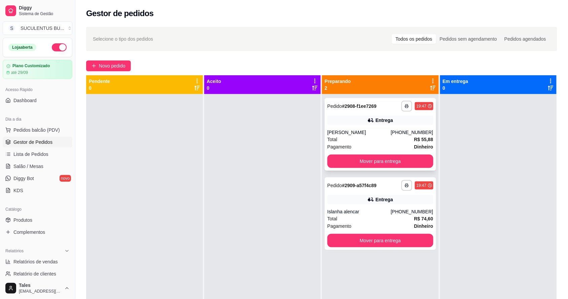
click at [379, 138] on div "Total R$ 55,88" at bounding box center [380, 139] width 106 height 7
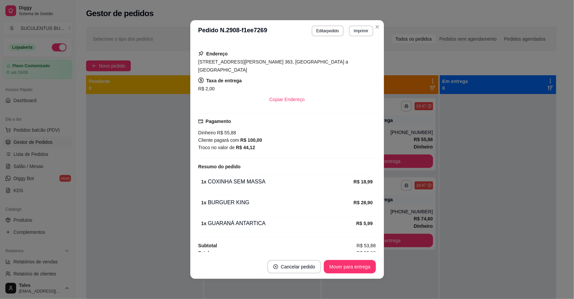
scroll to position [1, 0]
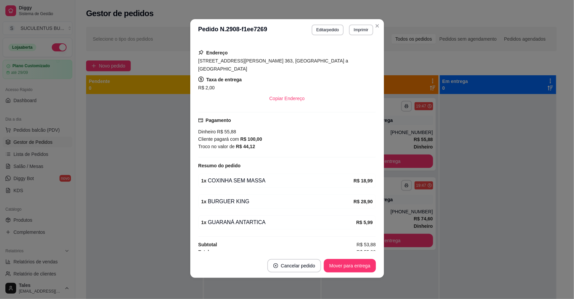
drag, startPoint x: 336, startPoint y: 214, endPoint x: 301, endPoint y: 130, distance: 91.0
click at [301, 136] on div "Cliente pagará com R$ 100,00" at bounding box center [288, 139] width 178 height 7
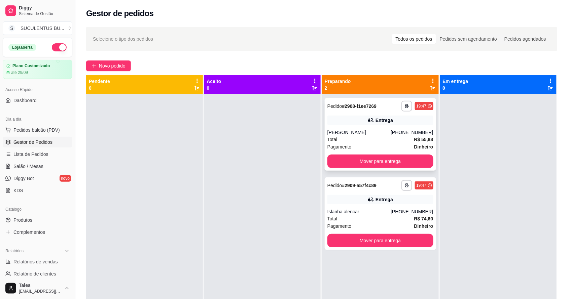
click at [378, 134] on div "[PERSON_NAME]" at bounding box center [358, 132] width 63 height 7
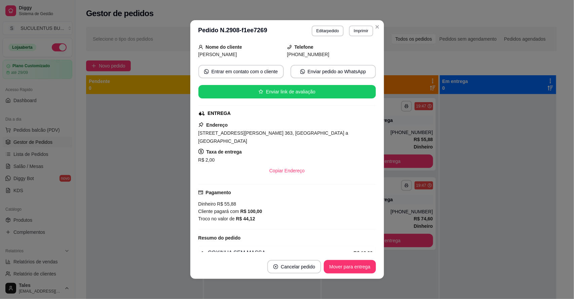
scroll to position [84, 0]
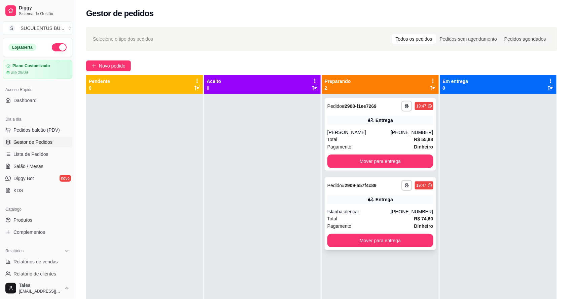
click at [382, 212] on div "Islanha alencar" at bounding box center [358, 212] width 63 height 7
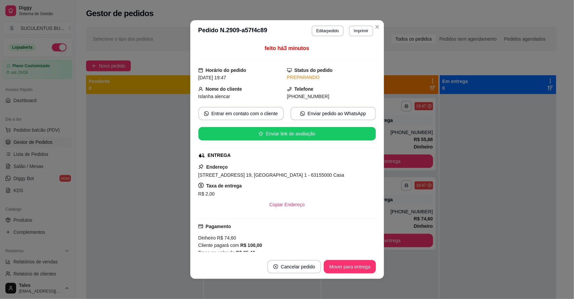
scroll to position [92, 0]
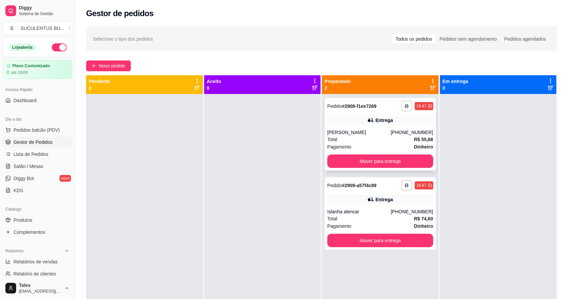
click at [383, 133] on div "[PERSON_NAME]" at bounding box center [358, 132] width 63 height 7
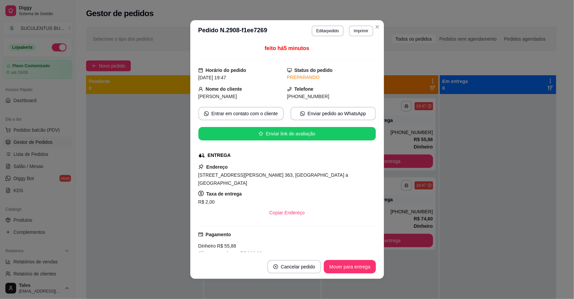
scroll to position [113, 0]
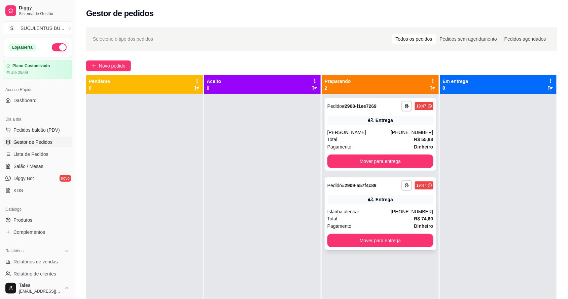
click at [363, 218] on div "Total R$ 74,60" at bounding box center [380, 218] width 106 height 7
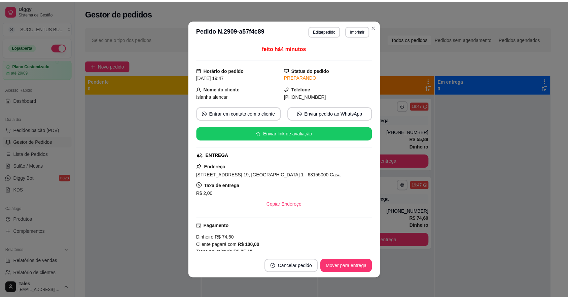
scroll to position [1, 0]
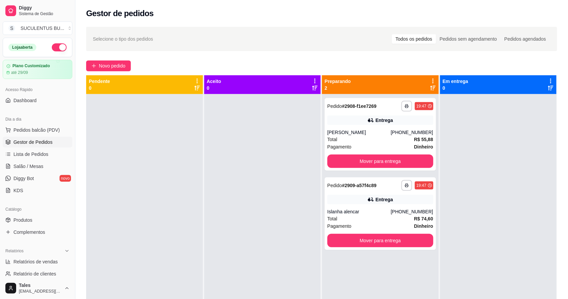
click at [284, 132] on div at bounding box center [262, 243] width 117 height 299
click at [271, 55] on div "**********" at bounding box center [321, 203] width 493 height 360
click at [307, 137] on div at bounding box center [262, 243] width 117 height 299
click at [260, 51] on div "Selecione o tipo dos pedidos Todos os pedidos Pedidos sem agendamento Pedidos a…" at bounding box center [321, 39] width 471 height 24
click at [259, 56] on div "**********" at bounding box center [321, 203] width 493 height 360
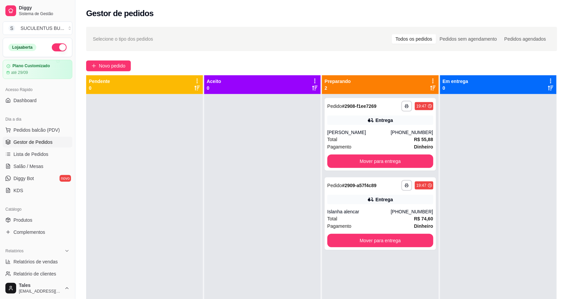
click at [246, 117] on div at bounding box center [262, 243] width 117 height 299
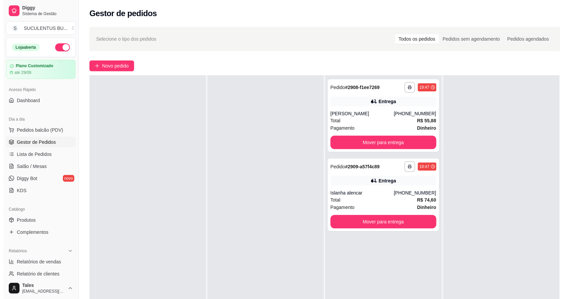
scroll to position [0, 0]
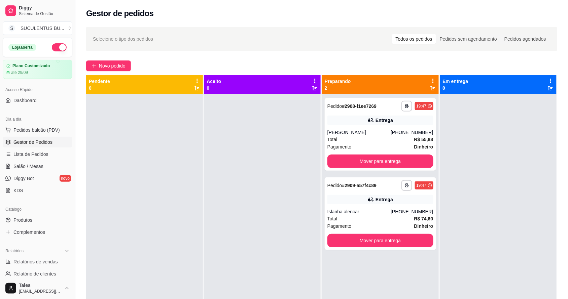
click at [489, 188] on div at bounding box center [498, 243] width 117 height 299
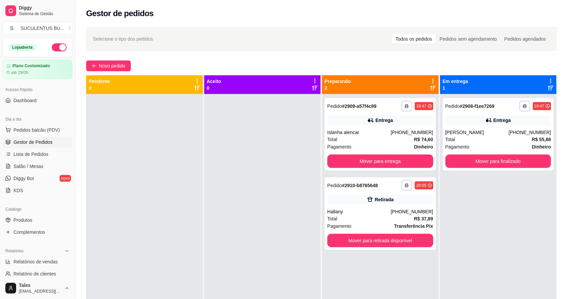
click at [261, 130] on div at bounding box center [262, 243] width 117 height 299
click at [376, 216] on div "Total R$ 37,89" at bounding box center [380, 218] width 106 height 7
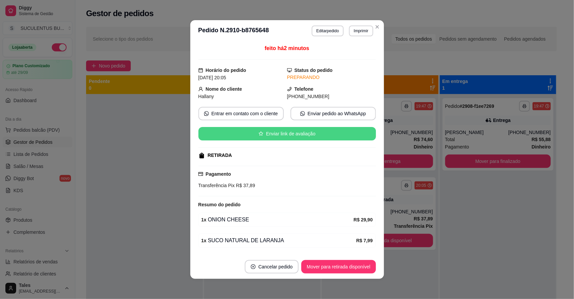
click at [301, 133] on button "Enviar link de avaliação" at bounding box center [288, 133] width 178 height 13
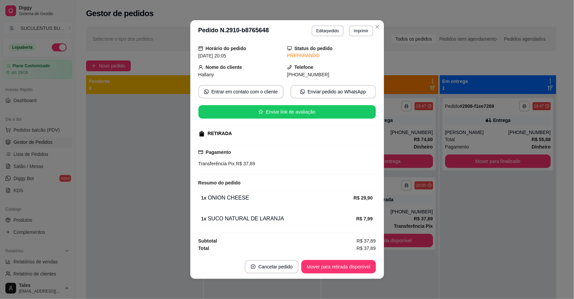
scroll to position [1, 0]
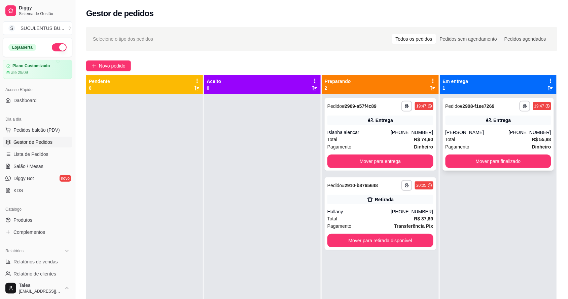
click at [493, 134] on div "[PERSON_NAME]" at bounding box center [477, 132] width 63 height 7
click at [380, 139] on div "Total R$ 74,60" at bounding box center [380, 139] width 106 height 7
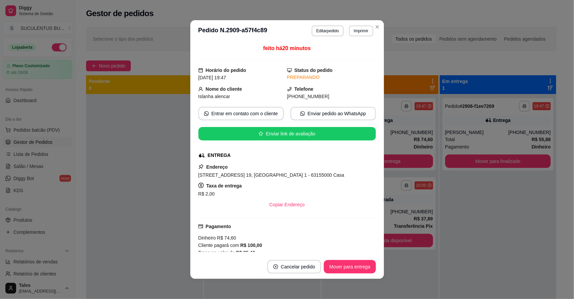
scroll to position [92, 0]
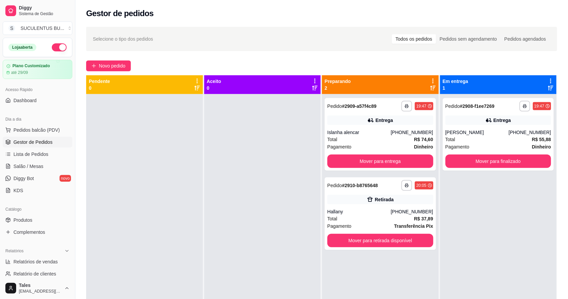
click at [500, 211] on div "**********" at bounding box center [498, 243] width 117 height 299
click at [370, 160] on button "Mover para entrega" at bounding box center [380, 161] width 103 height 13
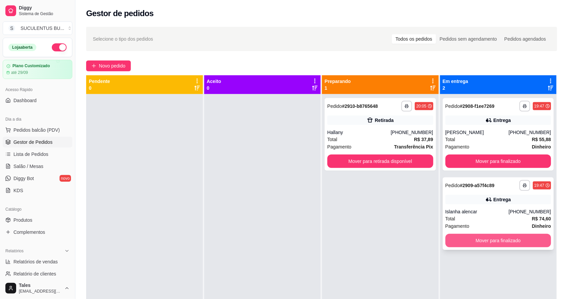
click at [478, 243] on button "Mover para finalizado" at bounding box center [499, 240] width 106 height 13
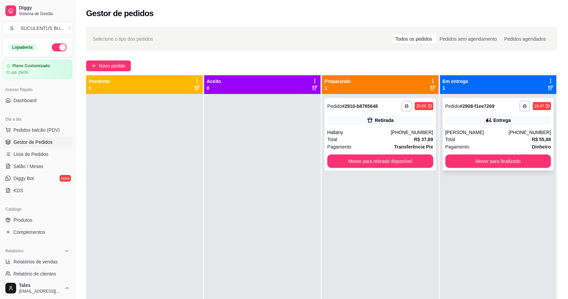
click at [503, 140] on div "Total R$ 55,88" at bounding box center [499, 139] width 106 height 7
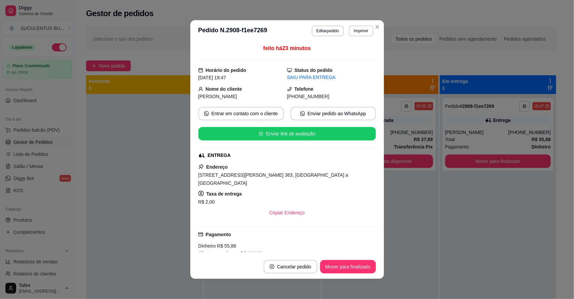
scroll to position [113, 0]
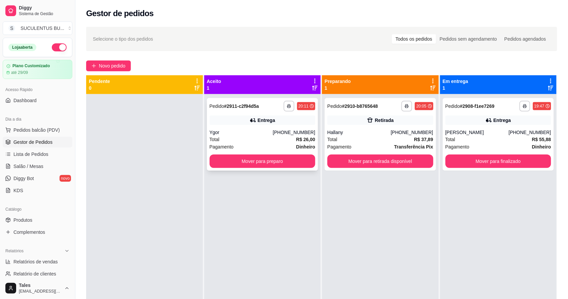
click at [256, 132] on div "Ygor" at bounding box center [241, 132] width 63 height 7
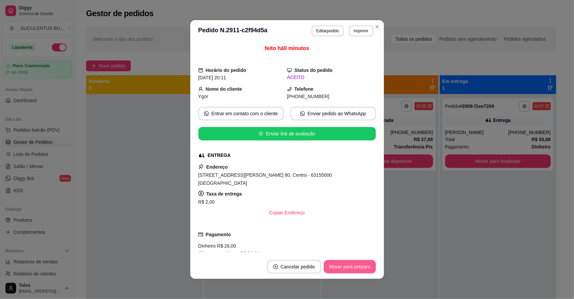
click at [337, 268] on button "Mover para preparo" at bounding box center [350, 266] width 52 height 13
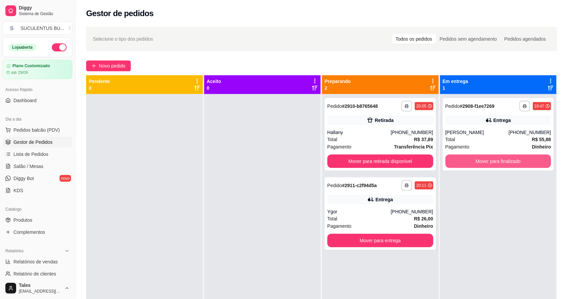
drag, startPoint x: 500, startPoint y: 164, endPoint x: 513, endPoint y: 191, distance: 29.5
click at [513, 192] on div "**********" at bounding box center [498, 243] width 117 height 299
click at [498, 135] on div "[PERSON_NAME]" at bounding box center [477, 132] width 63 height 7
click at [377, 218] on div "Total R$ 26,00" at bounding box center [380, 218] width 106 height 7
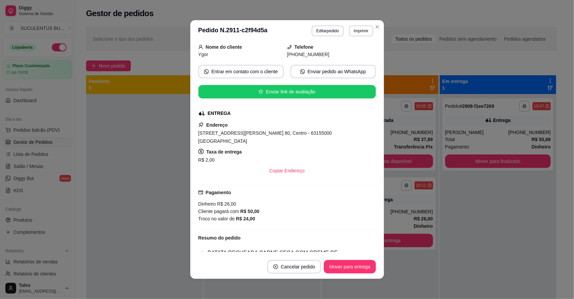
scroll to position [1, 0]
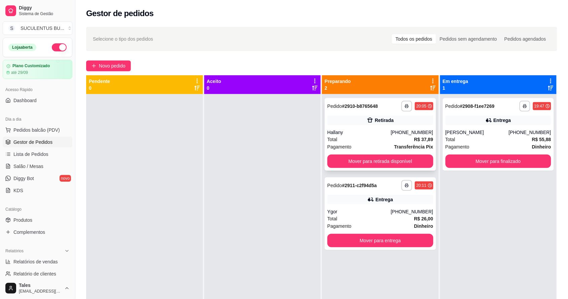
click at [381, 136] on div "Total R$ 37,89" at bounding box center [380, 139] width 106 height 7
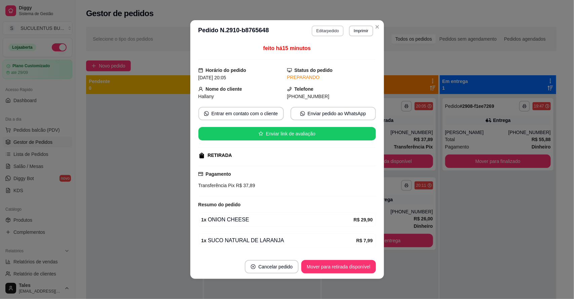
click at [331, 30] on button "Editar pedido" at bounding box center [328, 31] width 32 height 11
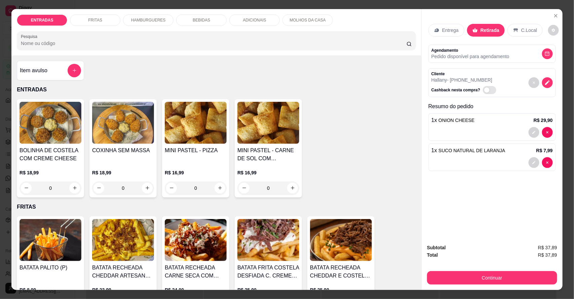
click at [307, 21] on p "MOLHOS DA CASA" at bounding box center [308, 19] width 36 height 5
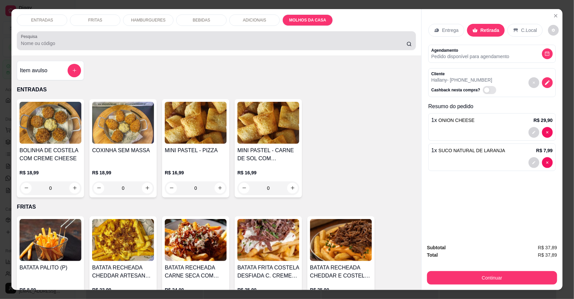
scroll to position [12, 0]
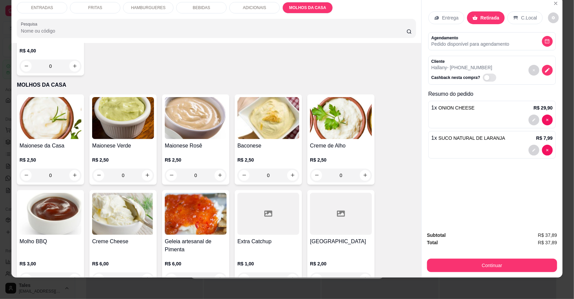
drag, startPoint x: 401, startPoint y: 147, endPoint x: 385, endPoint y: 106, distance: 43.7
click at [385, 106] on div "Maionese da Casa R$ 2,50 0 Maionese Verde R$ 2,50 0 Maionese Rosê R$ 2,50 0 Bac…" at bounding box center [216, 192] width 399 height 195
